Goal: Information Seeking & Learning: Learn about a topic

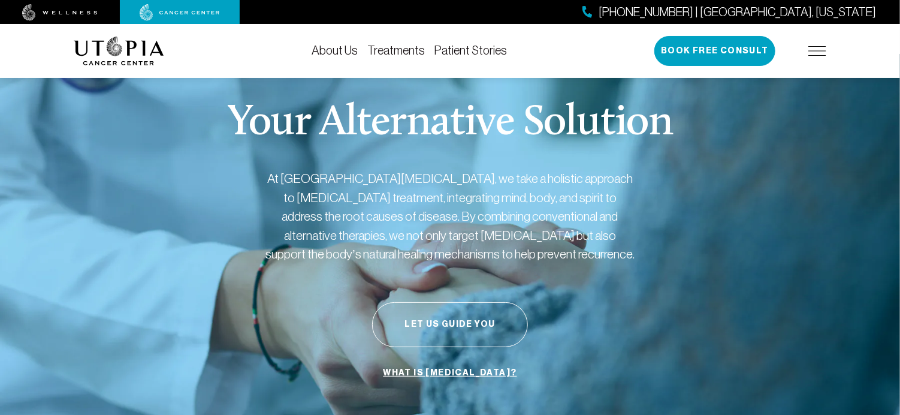
click at [367, 47] on link "Treatments" at bounding box center [396, 50] width 58 height 13
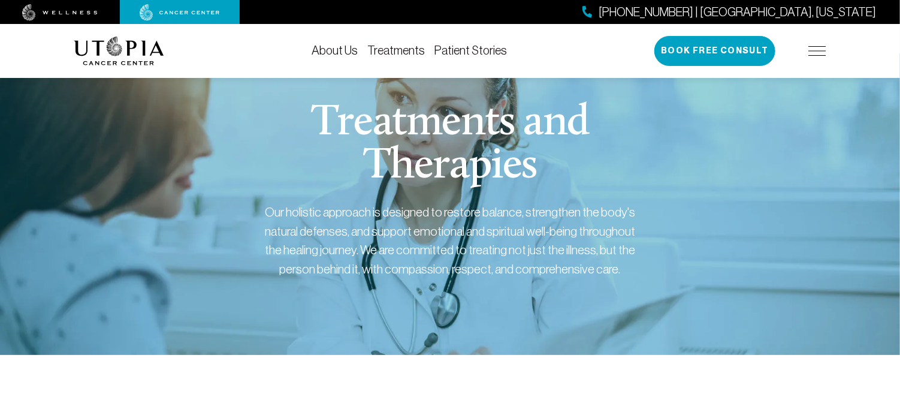
click at [435, 50] on link "Patient Stories" at bounding box center [471, 50] width 73 height 13
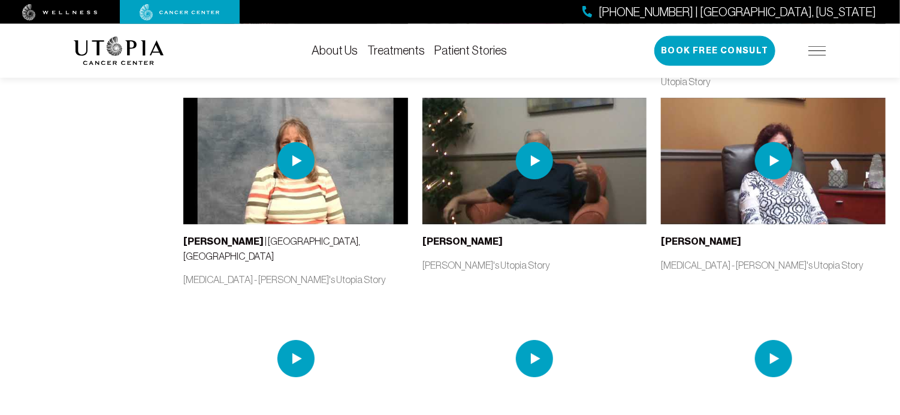
scroll to position [2105, 0]
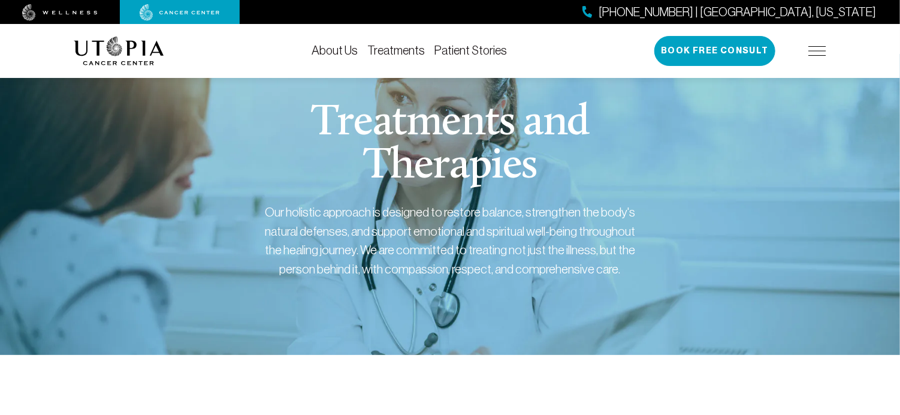
click at [312, 47] on link "About Us" at bounding box center [335, 50] width 46 height 13
